Goal: Information Seeking & Learning: Learn about a topic

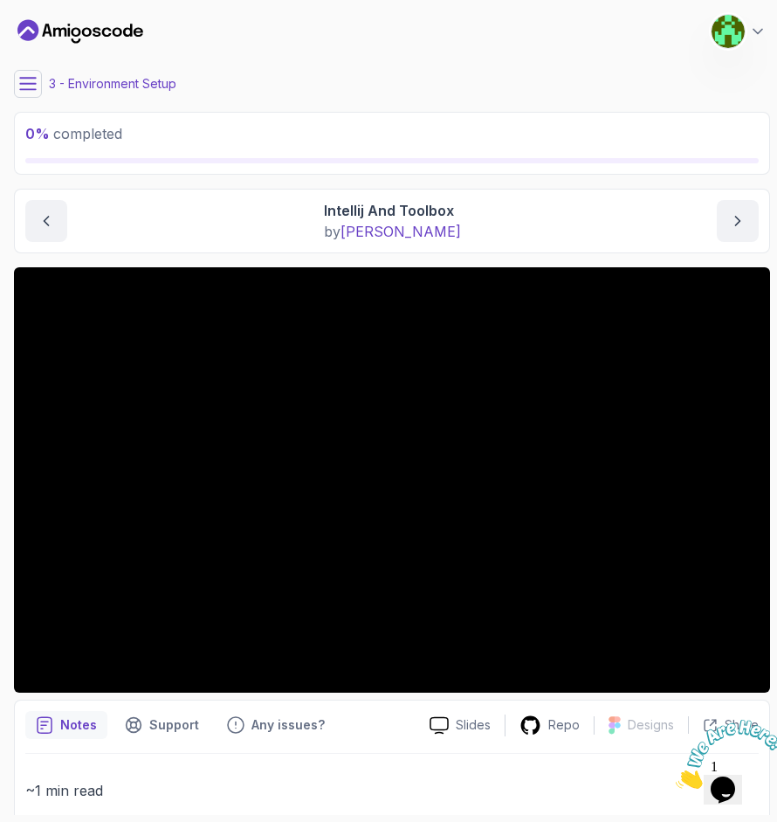
click at [32, 90] on icon at bounding box center [27, 83] width 17 height 17
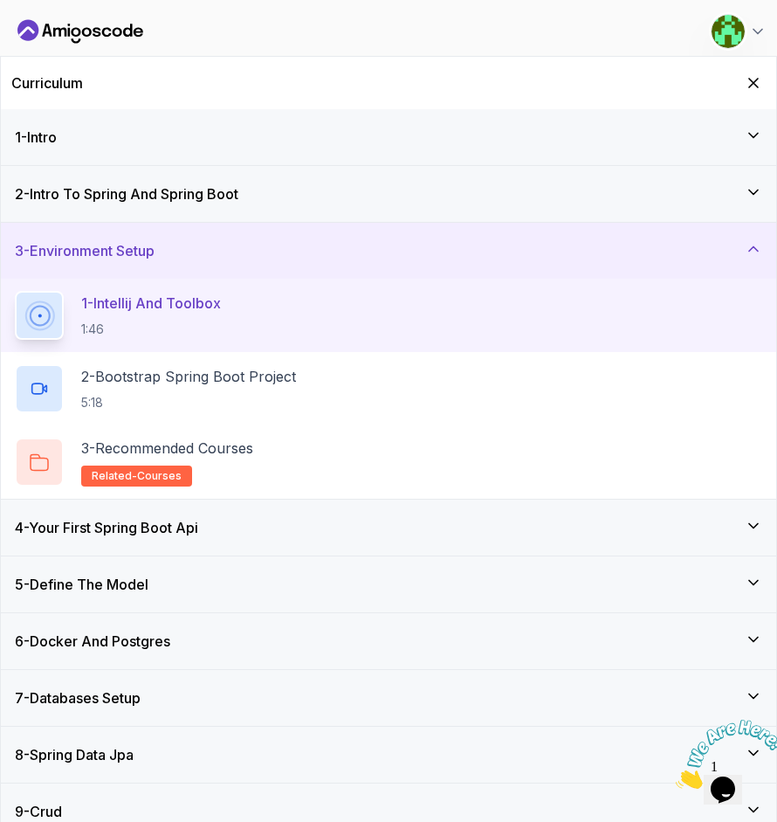
click at [165, 180] on div "2 - Intro To Spring And Spring Boot" at bounding box center [388, 194] width 775 height 56
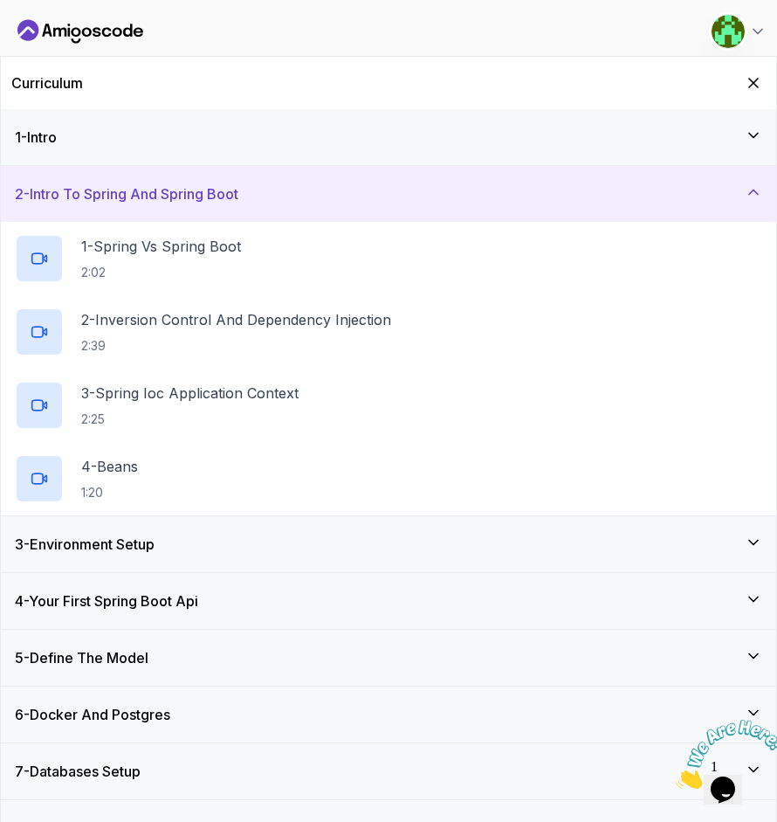
click at [163, 183] on h3 "2 - Intro To Spring And Spring Boot" at bounding box center [127, 193] width 224 height 21
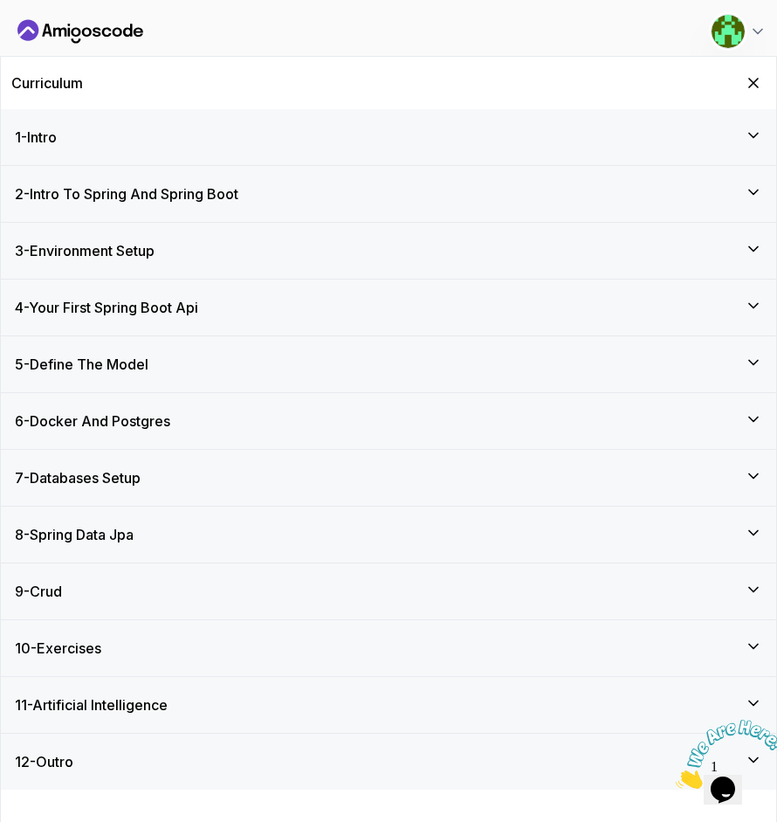
click at [760, 93] on div "Curriculum" at bounding box center [388, 83] width 775 height 52
click at [759, 86] on icon "Hide Curriculum for mobile" at bounding box center [753, 82] width 19 height 19
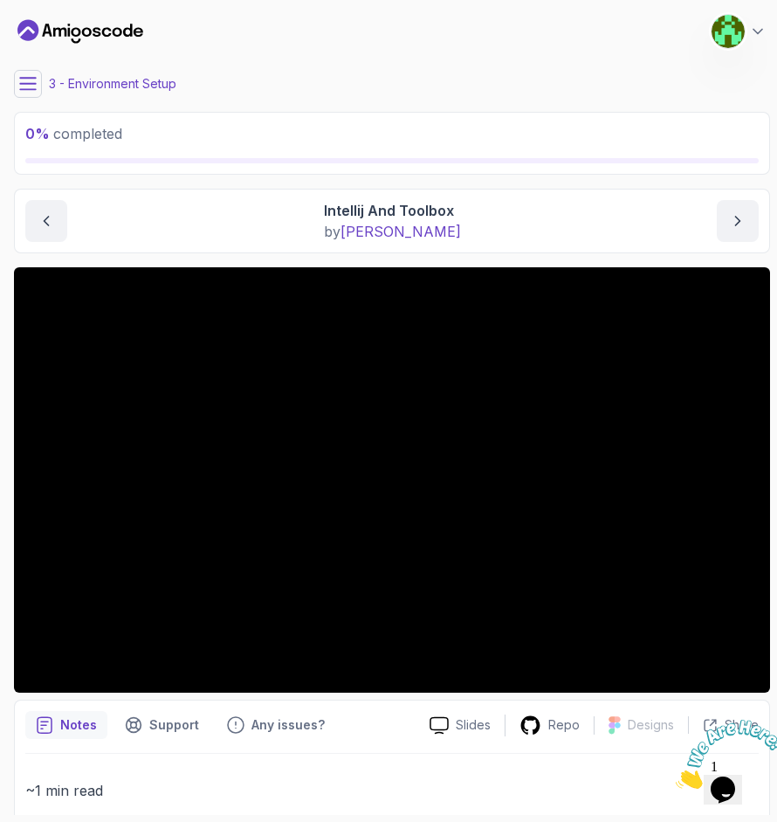
scroll to position [33, 0]
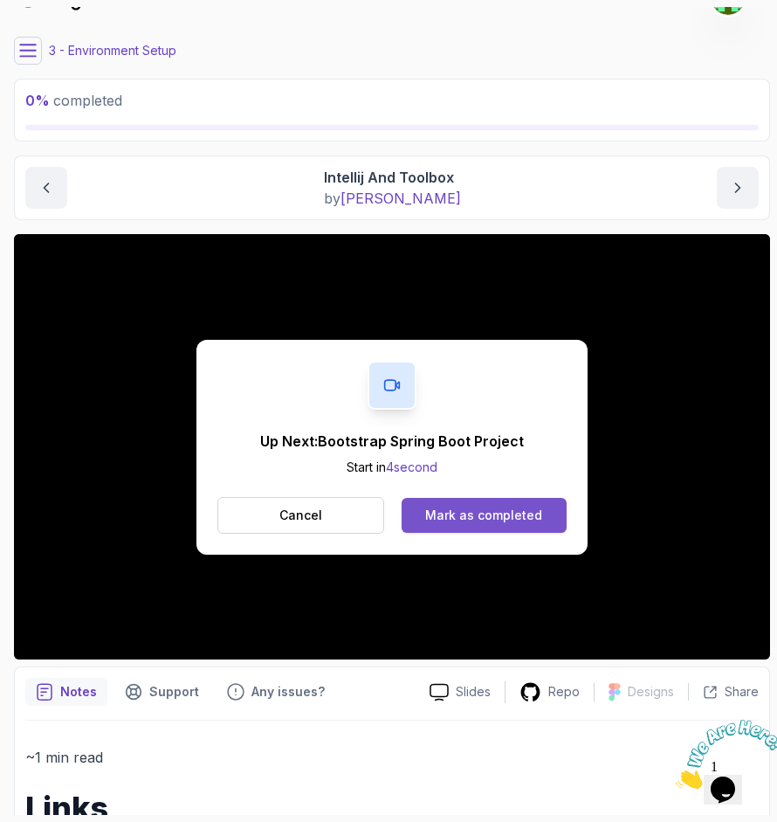
click at [502, 514] on div "Mark as completed" at bounding box center [483, 514] width 117 height 17
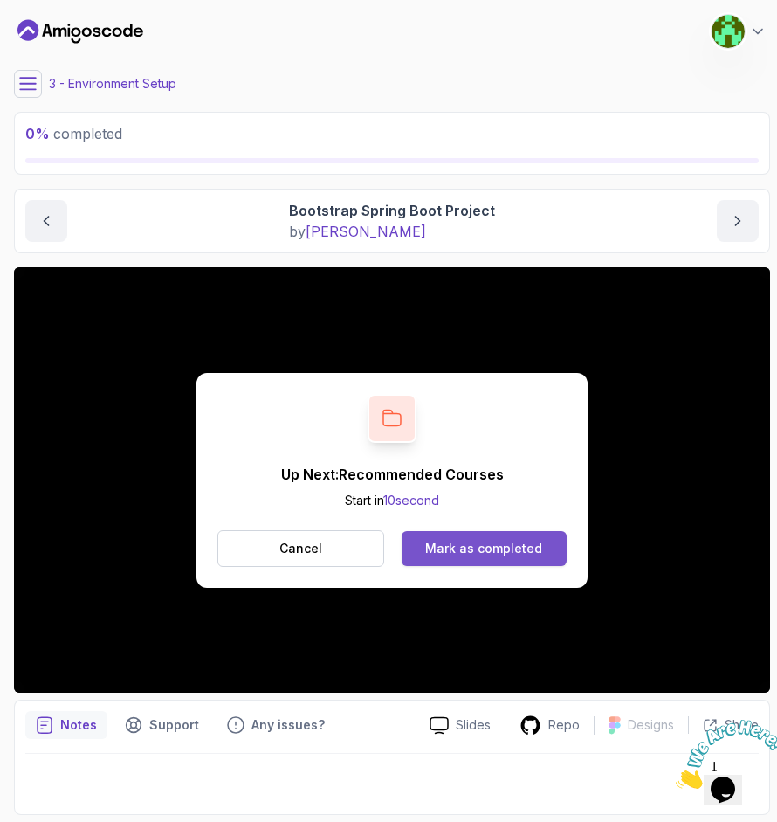
click at [488, 562] on button "Mark as completed" at bounding box center [484, 548] width 165 height 35
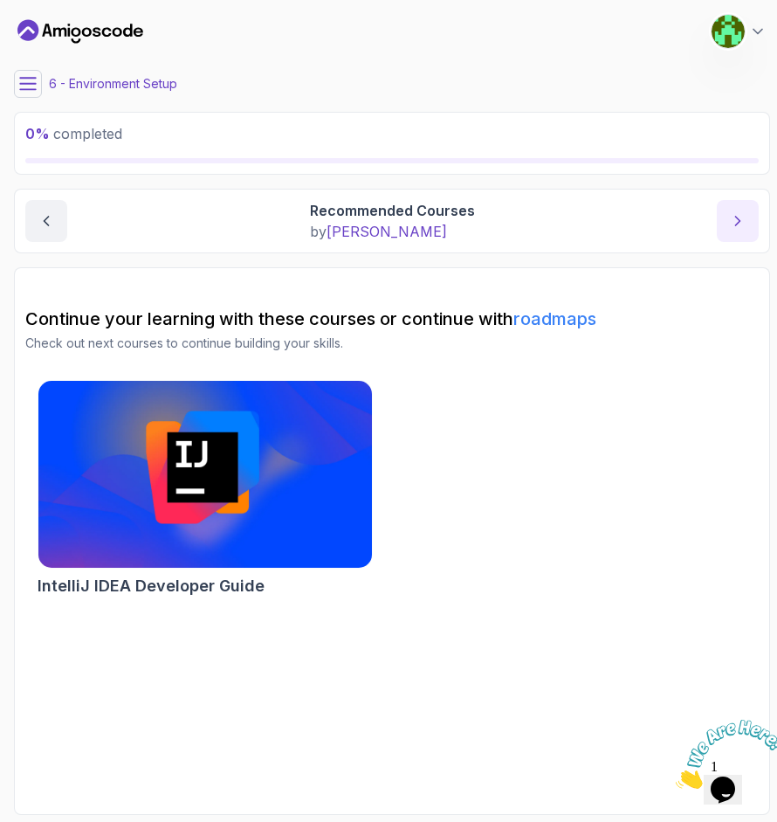
click at [728, 211] on button "next content" at bounding box center [738, 221] width 42 height 42
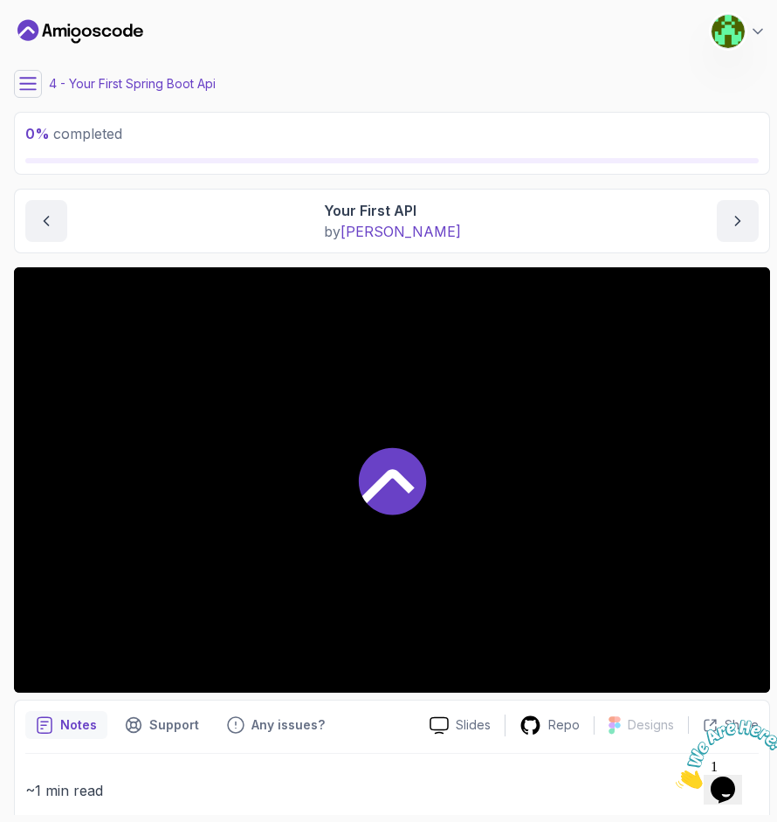
click at [397, 481] on icon at bounding box center [388, 486] width 52 height 34
